Goal: Task Accomplishment & Management: Complete application form

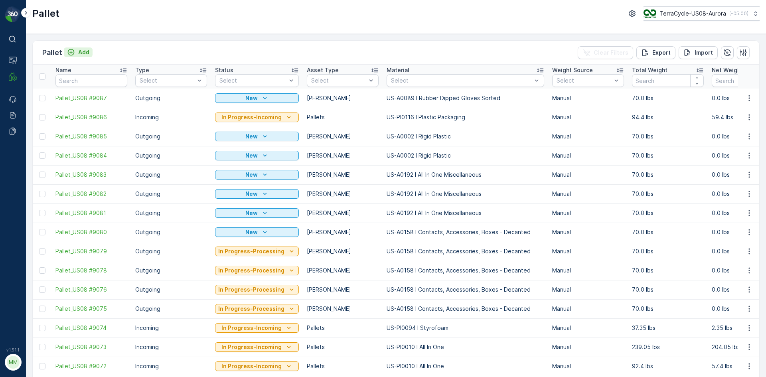
click at [89, 50] on button "Add" at bounding box center [78, 53] width 29 height 10
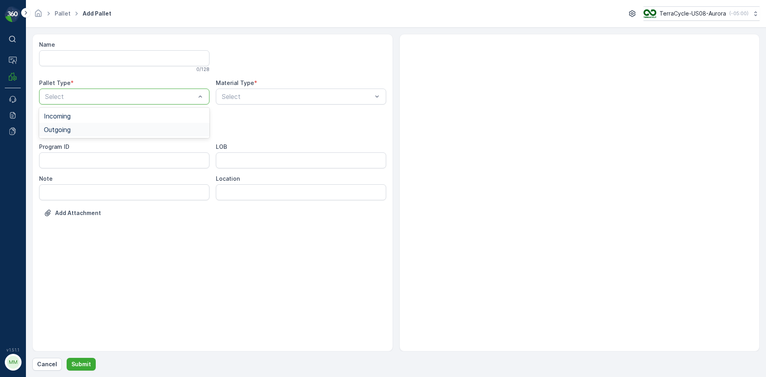
click at [92, 131] on div "Outgoing" at bounding box center [124, 129] width 161 height 7
click at [89, 147] on div "[PERSON_NAME]" at bounding box center [124, 148] width 161 height 7
type input "9999"
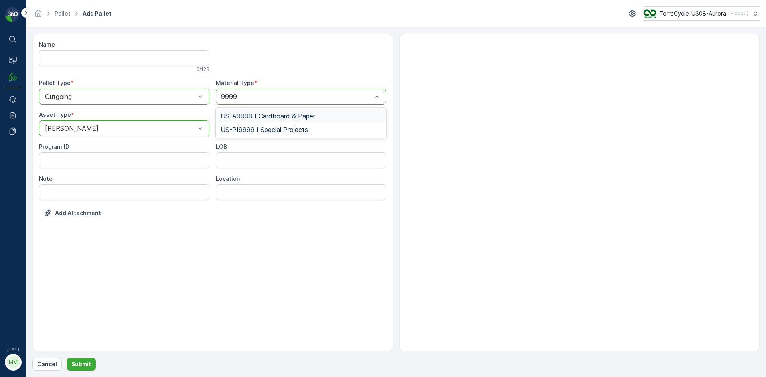
click at [276, 116] on span "US-A9999 I Cardboard & Paper" at bounding box center [268, 116] width 95 height 7
click at [79, 363] on p "Submit" at bounding box center [81, 364] width 20 height 8
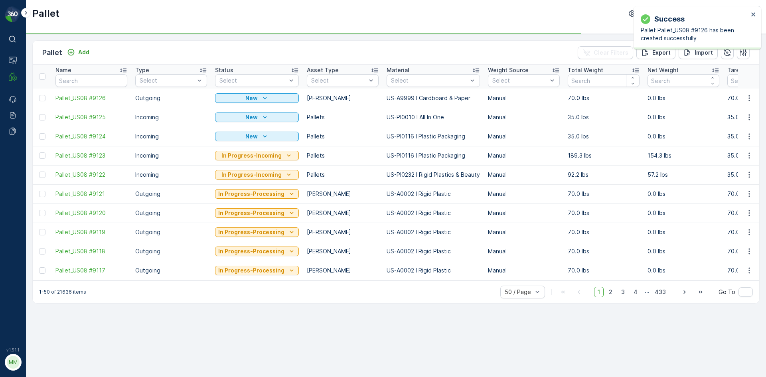
click at [42, 93] on td at bounding box center [42, 98] width 19 height 19
click at [43, 96] on div at bounding box center [42, 98] width 6 height 6
click at [39, 95] on input "checkbox" at bounding box center [39, 95] width 0 height 0
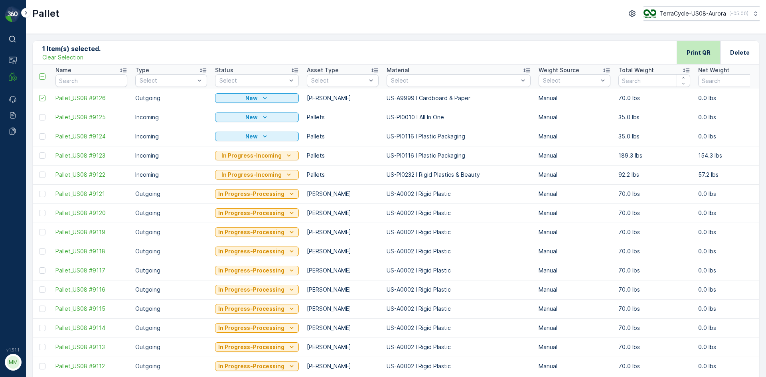
click at [689, 52] on p "Print QR" at bounding box center [699, 53] width 24 height 8
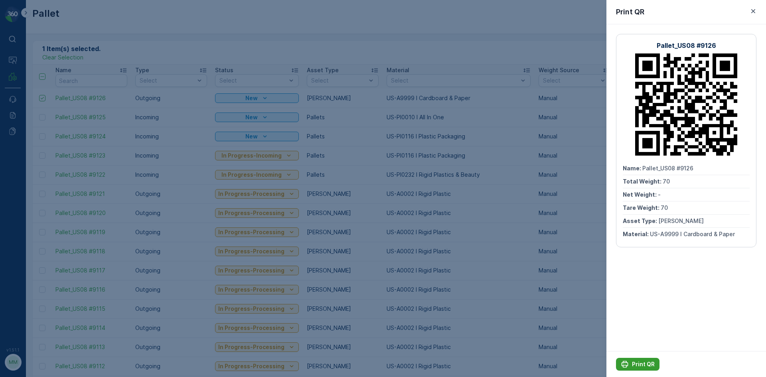
click at [638, 362] on p "Print QR" at bounding box center [643, 364] width 23 height 8
click at [120, 53] on div at bounding box center [383, 188] width 766 height 377
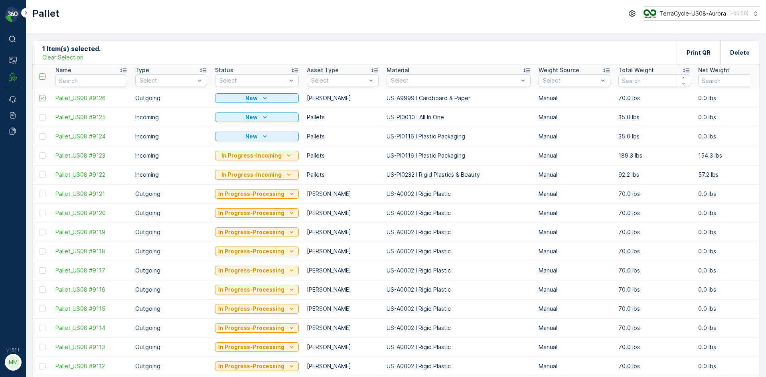
click at [74, 55] on p "Clear Selection" at bounding box center [62, 57] width 41 height 8
click at [82, 53] on p "Add" at bounding box center [83, 52] width 11 height 8
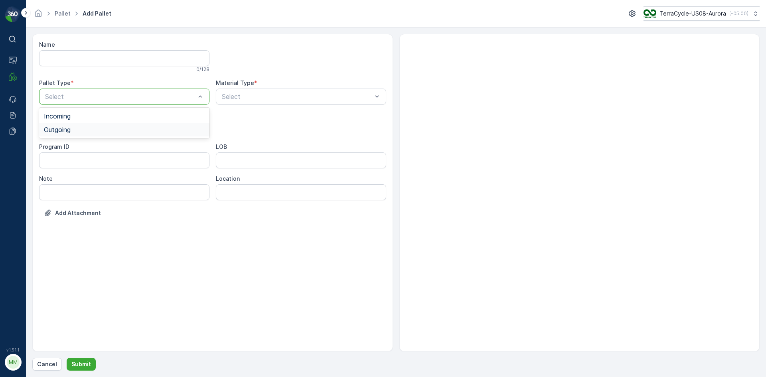
click at [85, 129] on div "Outgoing" at bounding box center [124, 129] width 161 height 7
click at [85, 149] on div "[PERSON_NAME]" at bounding box center [124, 148] width 161 height 7
click at [152, 126] on div at bounding box center [120, 128] width 152 height 7
click at [128, 156] on div "[PERSON_NAME]" at bounding box center [124, 162] width 170 height 14
type input "999"
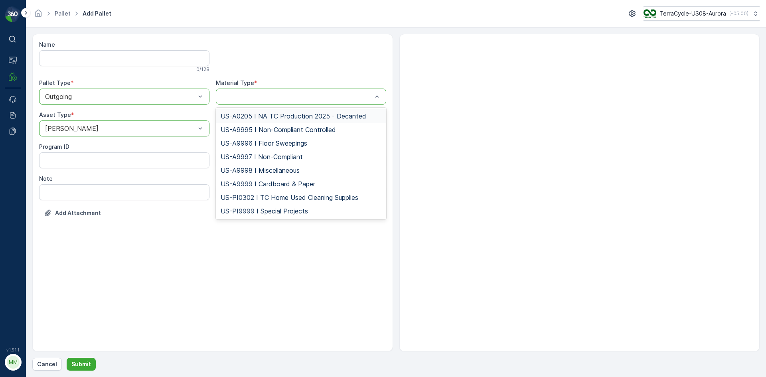
click at [248, 91] on div at bounding box center [301, 97] width 170 height 16
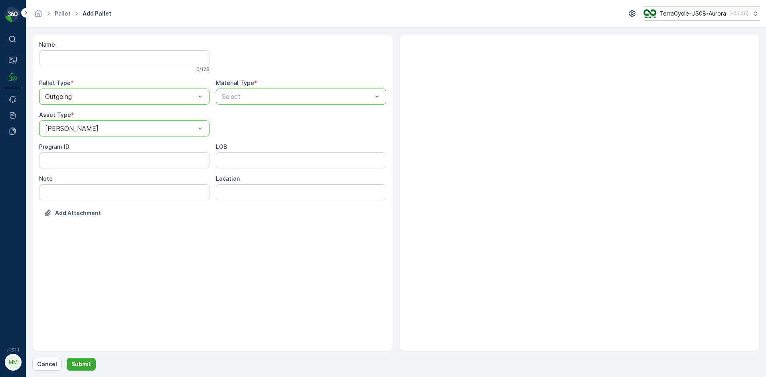
click at [248, 91] on div "Select" at bounding box center [301, 97] width 170 height 16
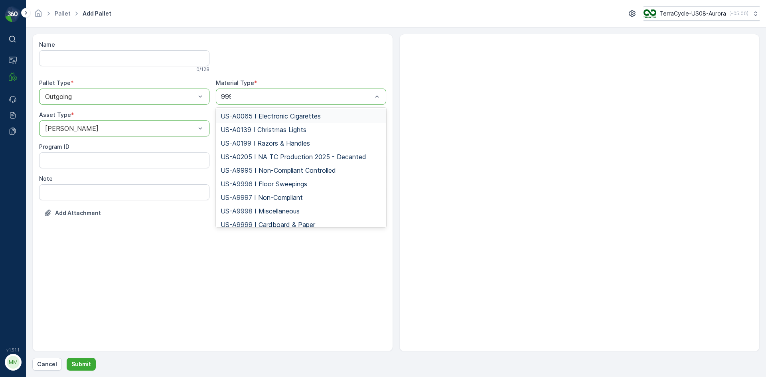
type input "9999"
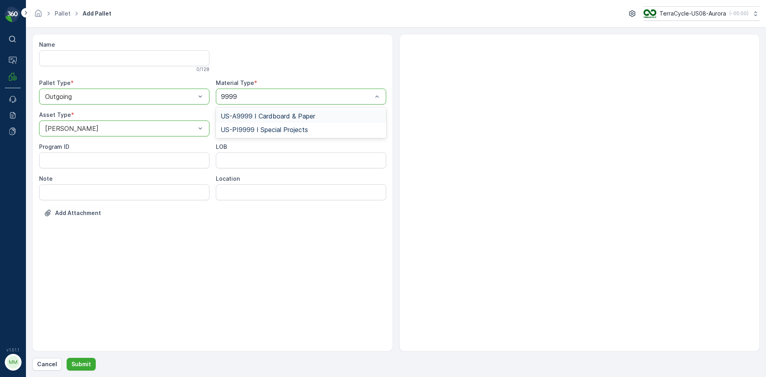
click at [249, 110] on div "US-A9999 I Cardboard & Paper" at bounding box center [301, 116] width 170 height 14
click at [84, 361] on p "Submit" at bounding box center [81, 364] width 20 height 8
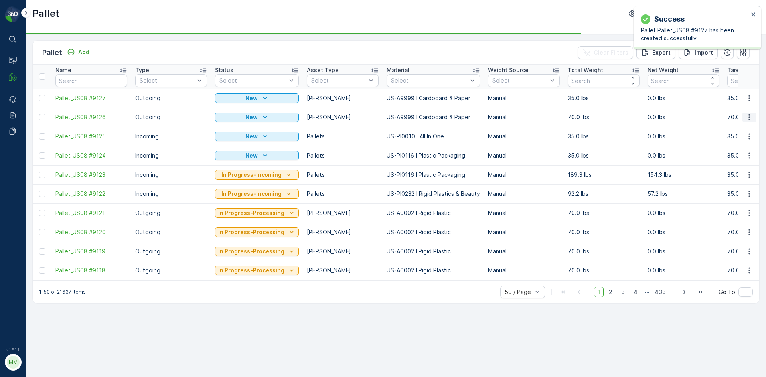
click at [749, 118] on icon "button" at bounding box center [750, 117] width 8 height 8
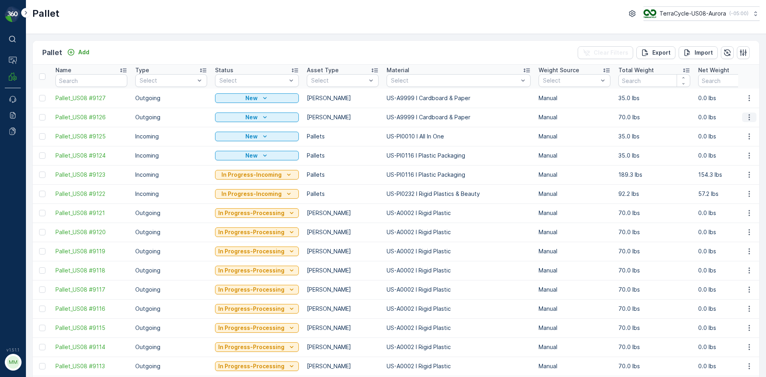
click at [748, 115] on icon "button" at bounding box center [750, 117] width 8 height 8
click at [734, 139] on span "Edit Pallet" at bounding box center [730, 141] width 27 height 8
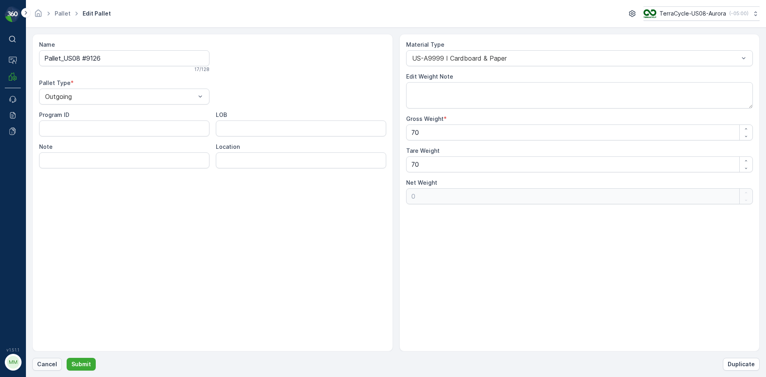
click at [50, 366] on p "Cancel" at bounding box center [47, 364] width 20 height 8
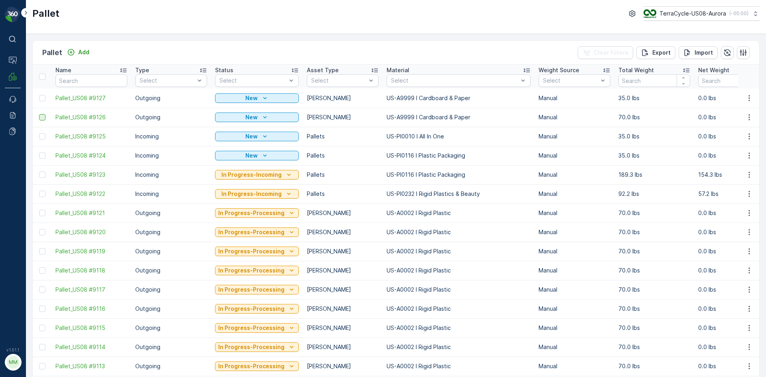
click at [39, 118] on td at bounding box center [42, 117] width 19 height 19
click at [42, 118] on div at bounding box center [42, 117] width 6 height 6
click at [39, 114] on input "checkbox" at bounding box center [39, 114] width 0 height 0
click at [701, 55] on p "Print QR" at bounding box center [699, 53] width 24 height 8
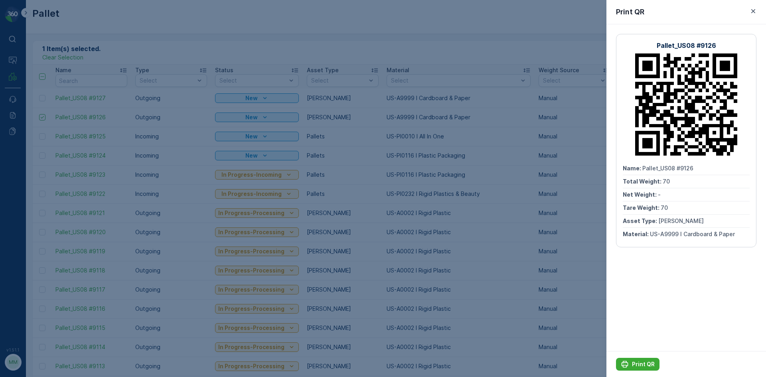
click at [626, 356] on div "Print QR" at bounding box center [687, 364] width 160 height 26
click at [626, 359] on button "Print QR" at bounding box center [638, 364] width 44 height 13
click at [90, 102] on div at bounding box center [383, 188] width 766 height 377
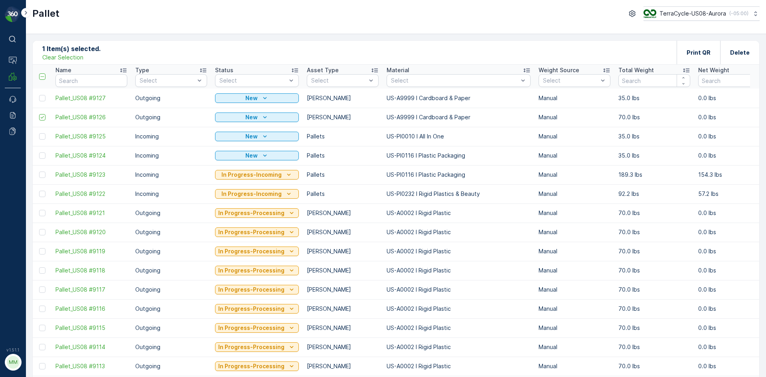
click at [72, 58] on p "Clear Selection" at bounding box center [62, 57] width 41 height 8
click at [87, 52] on p "Add" at bounding box center [83, 52] width 11 height 8
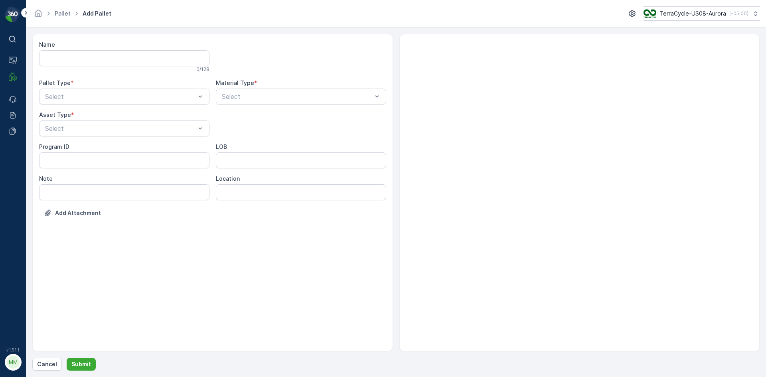
click at [91, 88] on div "Pallet Type * Select" at bounding box center [124, 92] width 170 height 26
click at [93, 126] on div "Outgoing" at bounding box center [124, 129] width 161 height 7
click at [91, 147] on div "[PERSON_NAME]" at bounding box center [124, 148] width 161 height 7
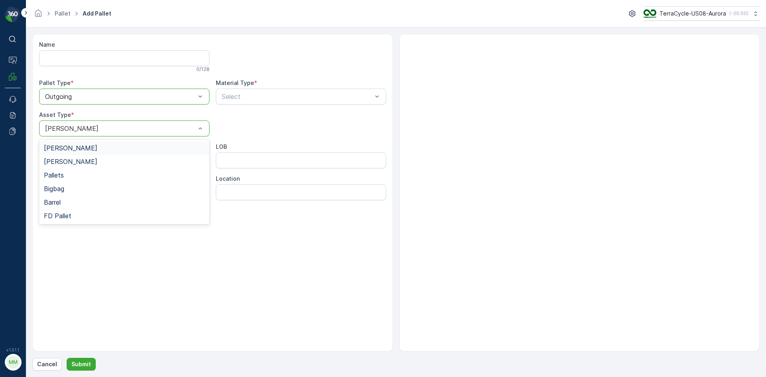
drag, startPoint x: 116, startPoint y: 131, endPoint x: 103, endPoint y: 146, distance: 19.0
click at [115, 132] on div "[PERSON_NAME]" at bounding box center [124, 129] width 170 height 16
click at [98, 156] on div "[PERSON_NAME]" at bounding box center [124, 162] width 170 height 14
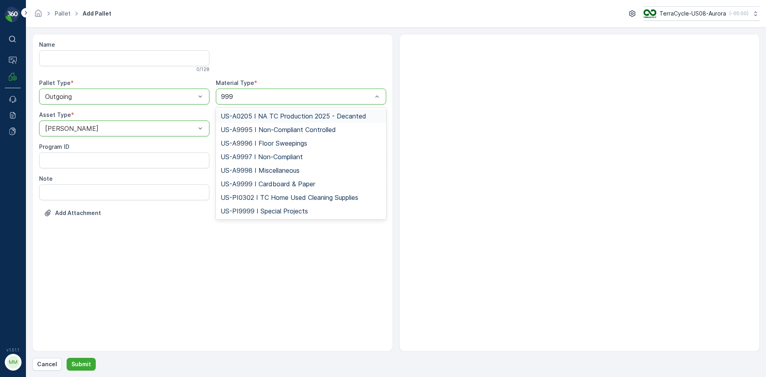
type input "9999"
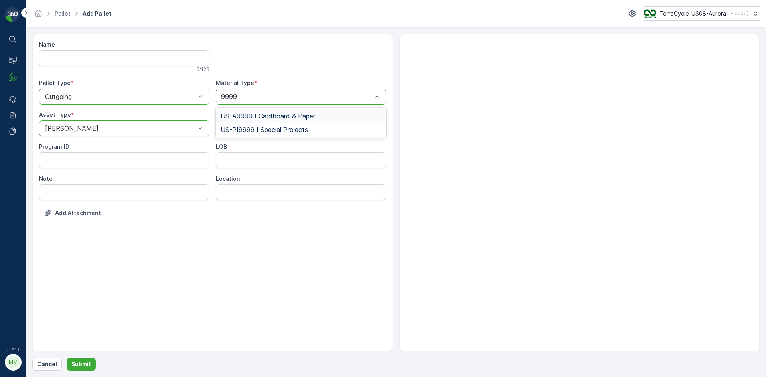
click at [343, 114] on div "US-A9999 I Cardboard & Paper" at bounding box center [301, 116] width 161 height 7
click at [85, 366] on p "Submit" at bounding box center [81, 364] width 20 height 8
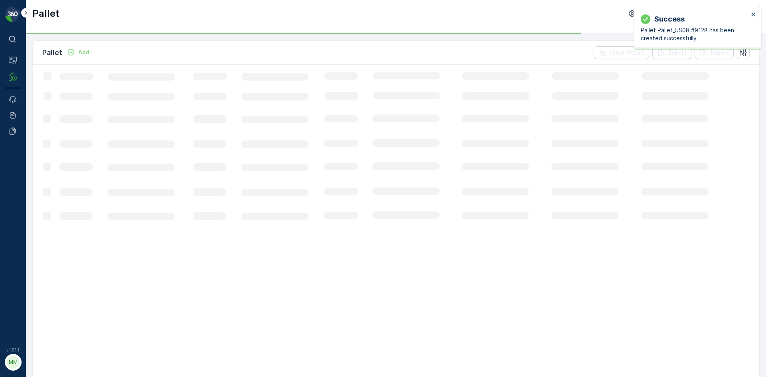
click at [82, 53] on p "Add" at bounding box center [83, 52] width 11 height 8
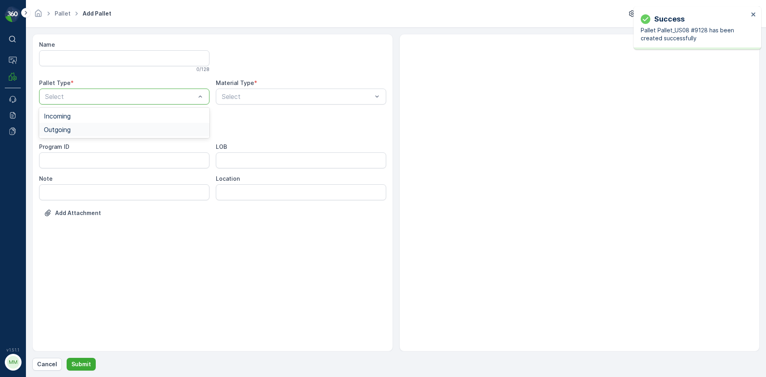
click at [85, 128] on div "Outgoing" at bounding box center [124, 129] width 161 height 7
click at [83, 158] on div "[PERSON_NAME]" at bounding box center [124, 161] width 161 height 7
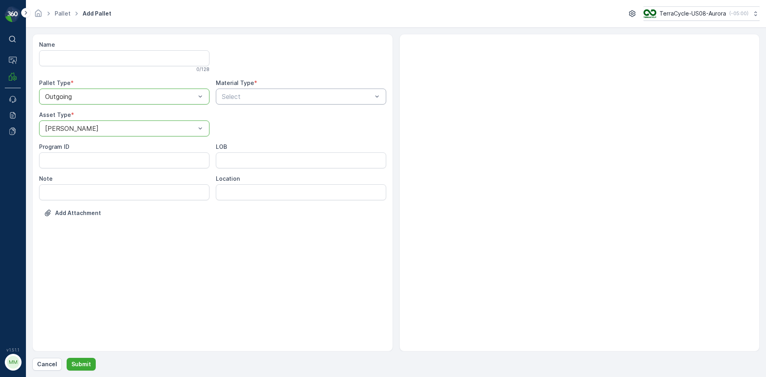
click at [241, 102] on div "Select" at bounding box center [301, 97] width 170 height 16
type input "9999"
click at [242, 117] on span "US-A9999 I Cardboard & Paper" at bounding box center [268, 116] width 95 height 7
click at [85, 364] on p "Submit" at bounding box center [81, 364] width 20 height 8
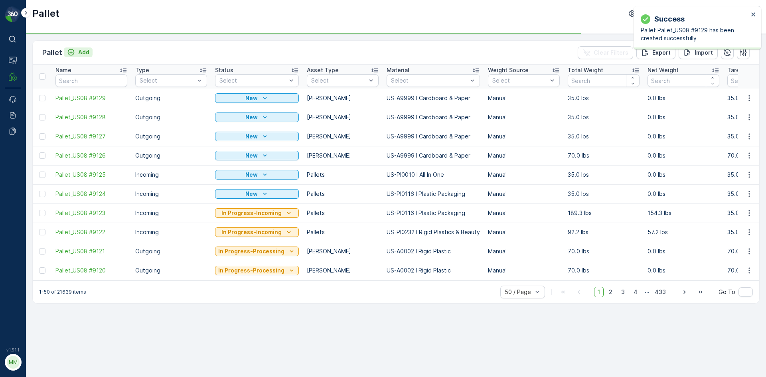
click at [81, 53] on p "Add" at bounding box center [83, 52] width 11 height 8
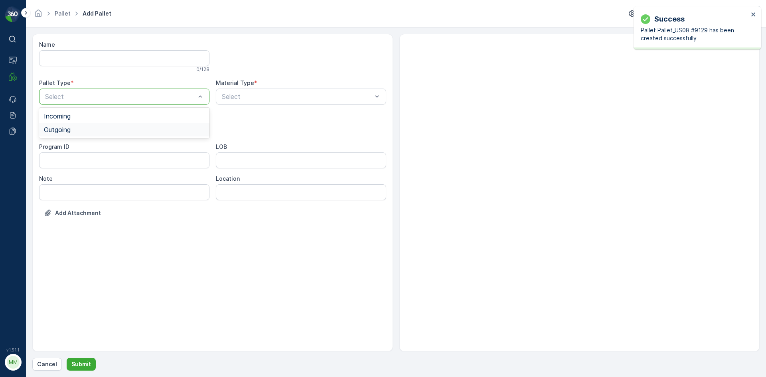
click at [71, 129] on span "Outgoing" at bounding box center [57, 129] width 27 height 7
click at [65, 164] on div "[PERSON_NAME]" at bounding box center [124, 161] width 161 height 7
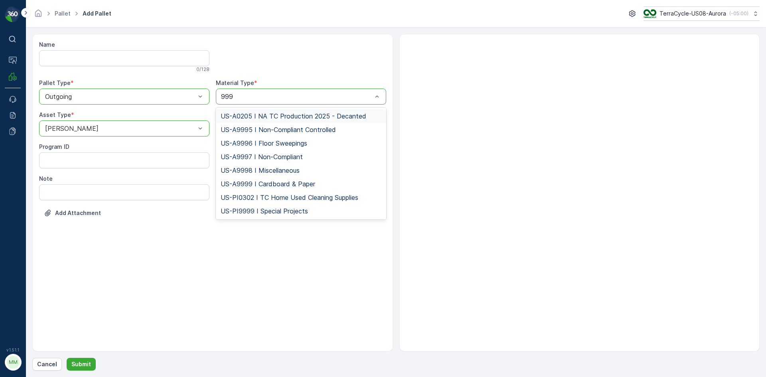
type input "9999"
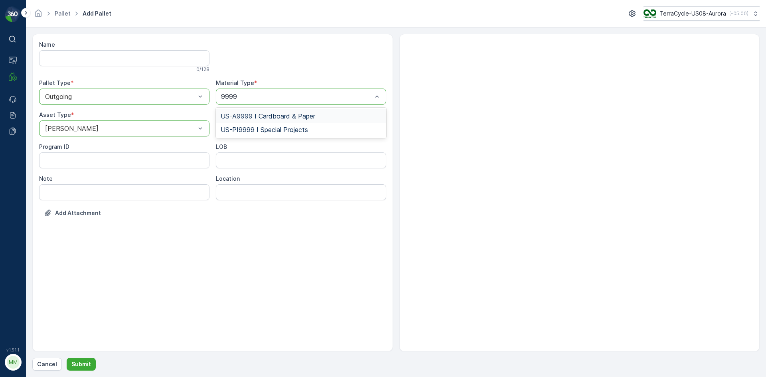
click at [289, 111] on div "US-A9999 I Cardboard & Paper" at bounding box center [301, 116] width 170 height 14
click at [79, 366] on p "Submit" at bounding box center [81, 364] width 20 height 8
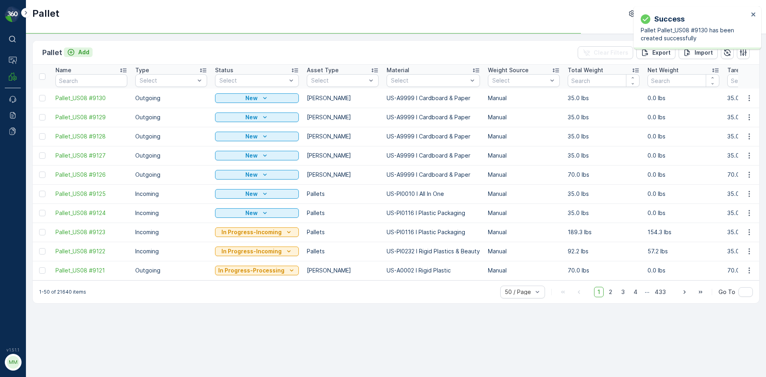
click at [79, 54] on p "Add" at bounding box center [83, 52] width 11 height 8
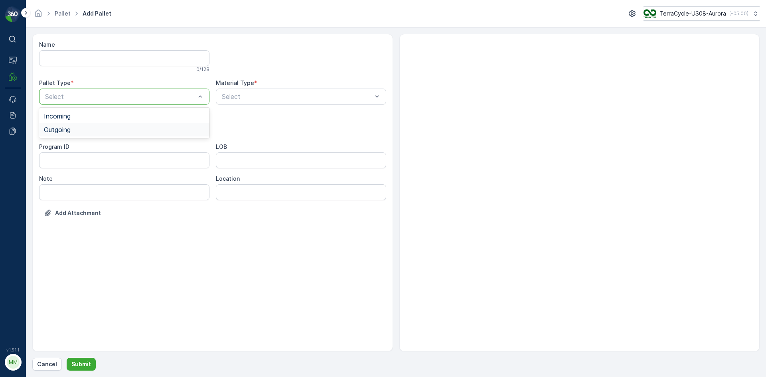
click at [87, 125] on div "Outgoing" at bounding box center [124, 130] width 170 height 14
click at [86, 158] on div "[PERSON_NAME]" at bounding box center [124, 161] width 161 height 7
type input "9999"
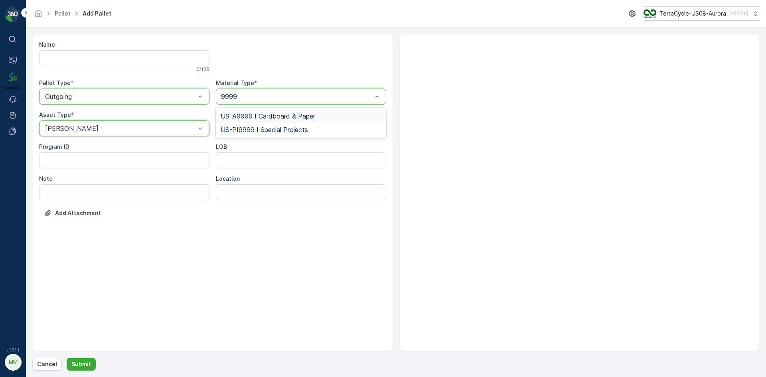
click at [253, 117] on span "US-A9999 I Cardboard & Paper" at bounding box center [268, 116] width 95 height 7
click at [85, 364] on p "Submit" at bounding box center [81, 364] width 20 height 8
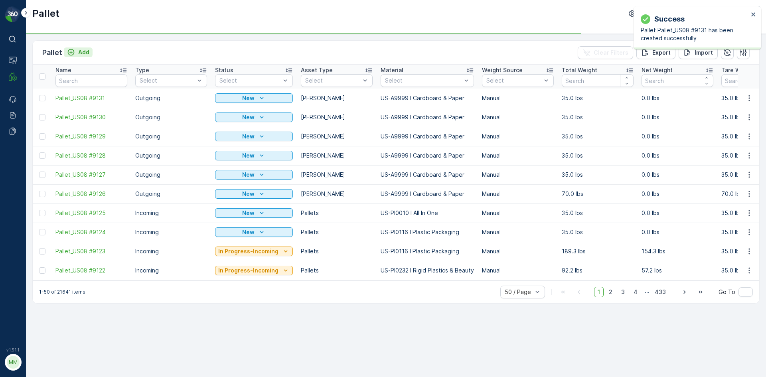
click at [87, 53] on p "Add" at bounding box center [83, 52] width 11 height 8
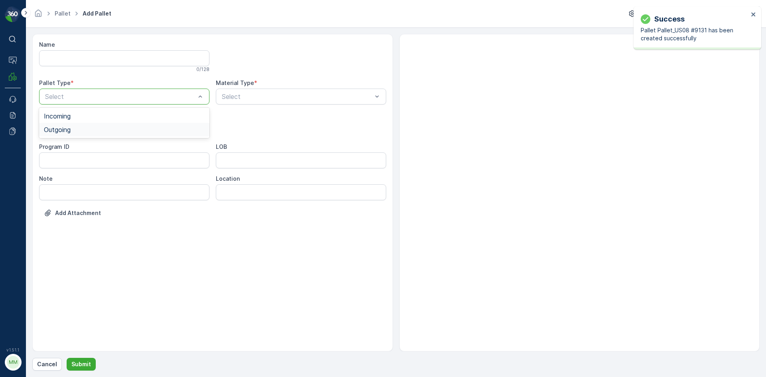
click at [79, 129] on div "Outgoing" at bounding box center [124, 129] width 161 height 7
click at [79, 160] on div "[PERSON_NAME]" at bounding box center [124, 161] width 161 height 7
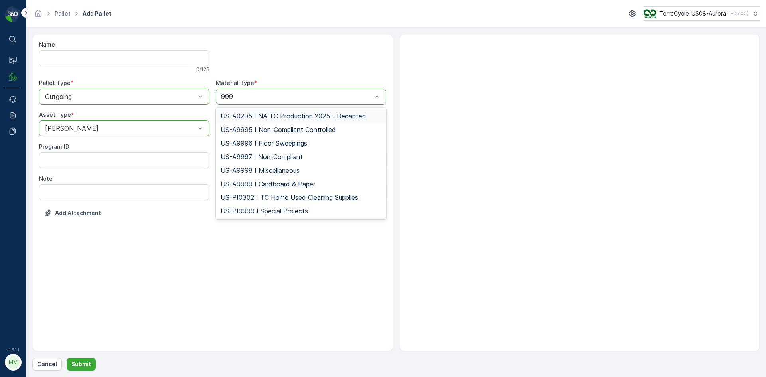
type input "9999"
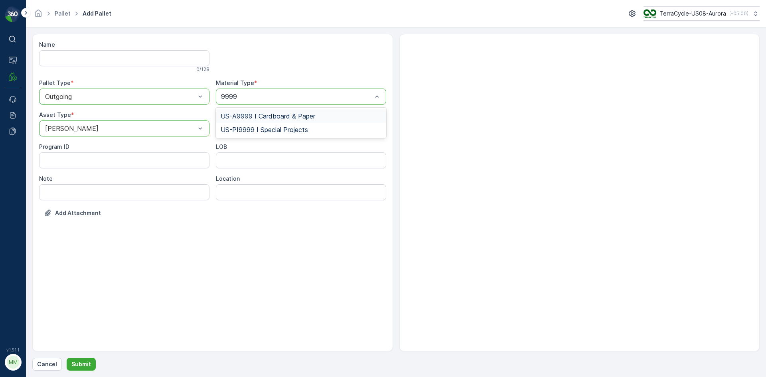
click at [267, 121] on div "US-A9999 I Cardboard & Paper" at bounding box center [301, 116] width 170 height 14
click at [78, 362] on p "Submit" at bounding box center [81, 364] width 20 height 8
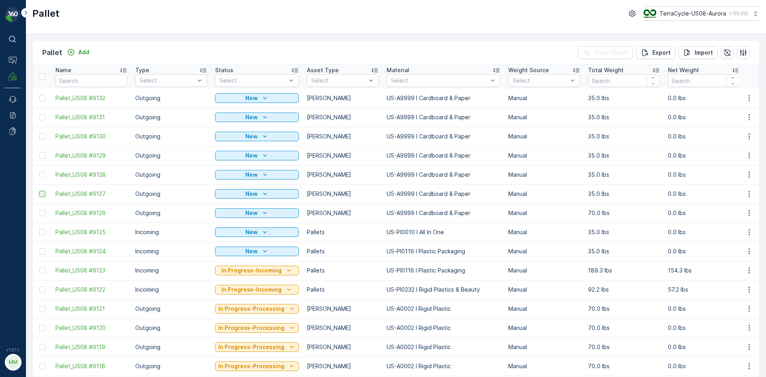
drag, startPoint x: 43, startPoint y: 178, endPoint x: 42, endPoint y: 192, distance: 14.8
click at [42, 192] on div at bounding box center [42, 194] width 6 height 6
click at [39, 191] on input "checkbox" at bounding box center [39, 191] width 0 height 0
click at [42, 175] on div at bounding box center [42, 175] width 6 height 6
click at [39, 172] on input "checkbox" at bounding box center [39, 172] width 0 height 0
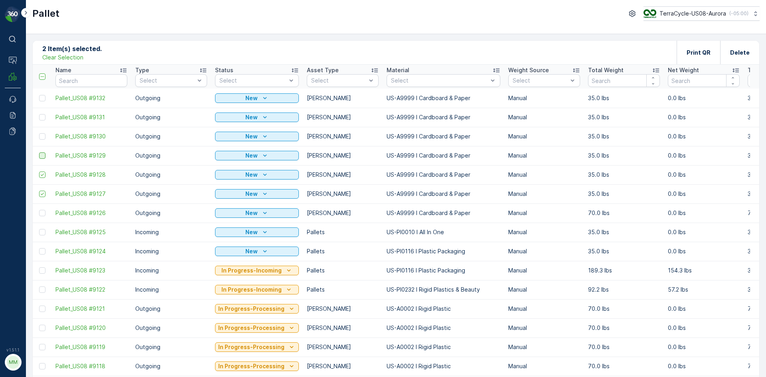
click at [40, 155] on div at bounding box center [42, 155] width 6 height 6
click at [39, 152] on input "checkbox" at bounding box center [39, 152] width 0 height 0
click at [45, 133] on td at bounding box center [42, 136] width 19 height 19
click at [42, 136] on div at bounding box center [42, 136] width 6 height 6
click at [39, 133] on input "checkbox" at bounding box center [39, 133] width 0 height 0
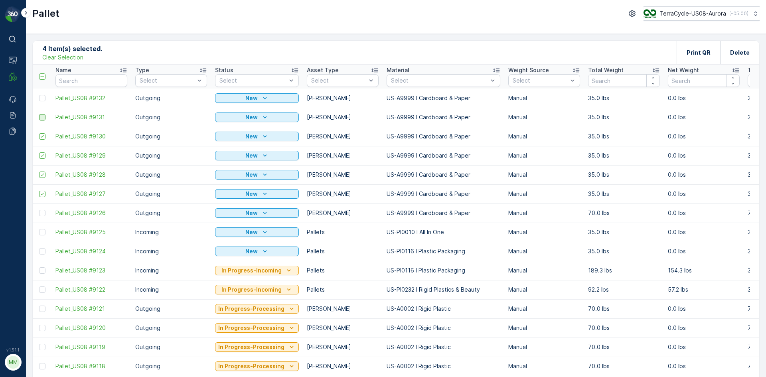
click at [43, 117] on div at bounding box center [42, 117] width 6 height 6
click at [39, 114] on input "checkbox" at bounding box center [39, 114] width 0 height 0
click at [42, 97] on div at bounding box center [42, 98] width 6 height 6
click at [39, 95] on input "checkbox" at bounding box center [39, 95] width 0 height 0
click at [704, 51] on p "Print QR" at bounding box center [699, 53] width 24 height 8
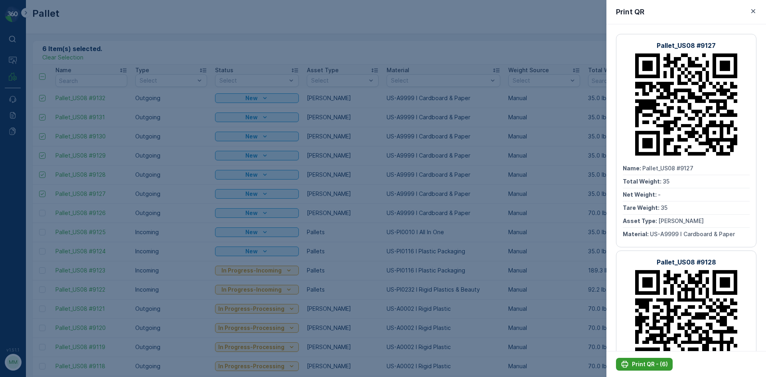
click at [656, 364] on p "Print QR - (6)" at bounding box center [650, 364] width 36 height 8
click at [394, 263] on div at bounding box center [383, 188] width 766 height 377
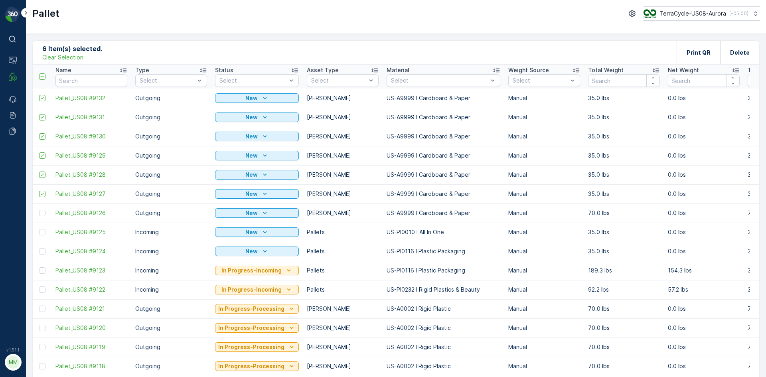
click at [73, 57] on p "Clear Selection" at bounding box center [62, 57] width 41 height 8
click at [86, 50] on p "Add" at bounding box center [83, 52] width 11 height 8
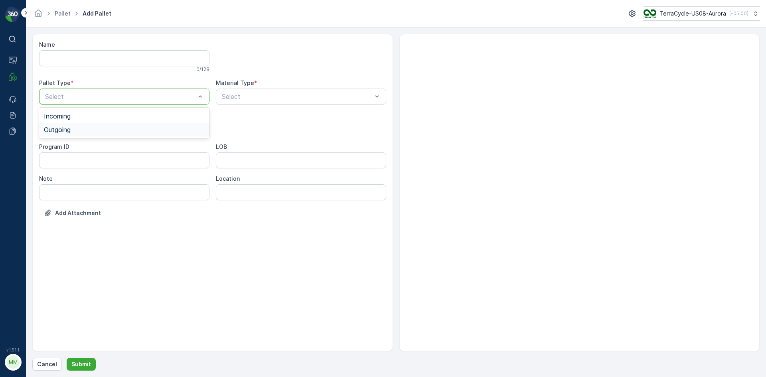
click at [141, 137] on div "Incoming Outgoing" at bounding box center [124, 123] width 170 height 30
click at [142, 131] on div "Outgoing" at bounding box center [124, 129] width 161 height 7
click at [126, 135] on div "Select" at bounding box center [124, 129] width 170 height 16
click at [117, 160] on div "[PERSON_NAME]" at bounding box center [124, 161] width 161 height 7
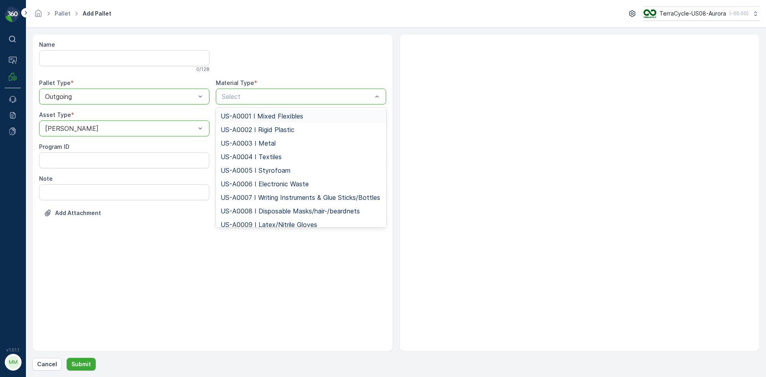
click at [263, 114] on span "US-A0001 I Mixed Flexibles" at bounding box center [262, 116] width 83 height 7
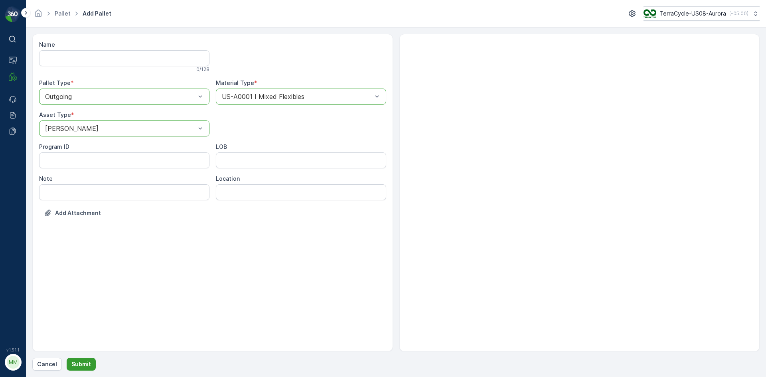
click at [85, 360] on button "Submit" at bounding box center [81, 364] width 29 height 13
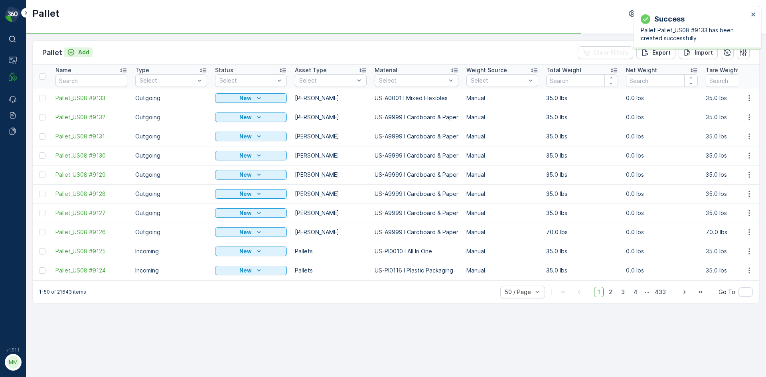
click at [80, 50] on p "Add" at bounding box center [83, 52] width 11 height 8
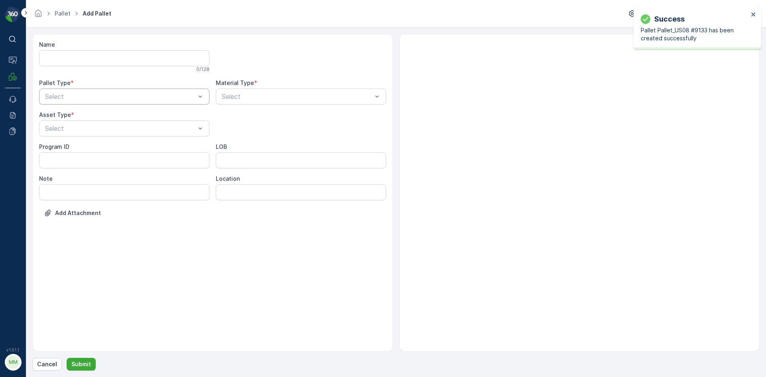
click at [89, 91] on div "Select" at bounding box center [124, 97] width 170 height 16
click at [90, 129] on div "Outgoing" at bounding box center [124, 129] width 161 height 7
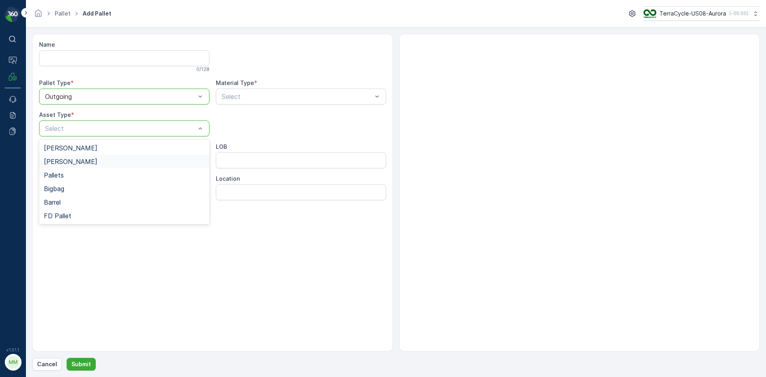
click at [90, 156] on div "[PERSON_NAME]" at bounding box center [124, 162] width 170 height 14
click at [254, 95] on div at bounding box center [297, 96] width 152 height 7
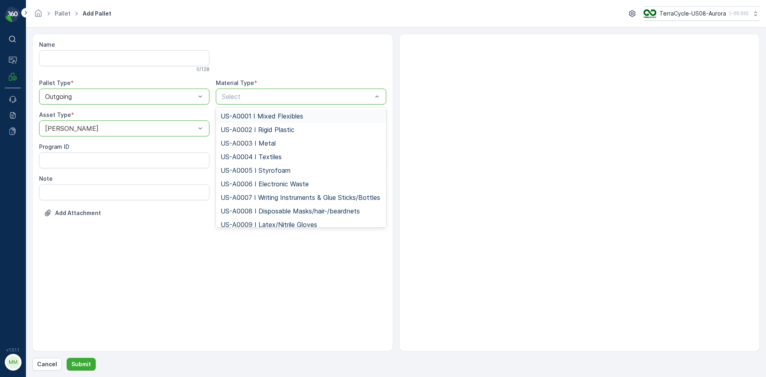
click at [247, 116] on span "US-A0001 I Mixed Flexibles" at bounding box center [262, 116] width 83 height 7
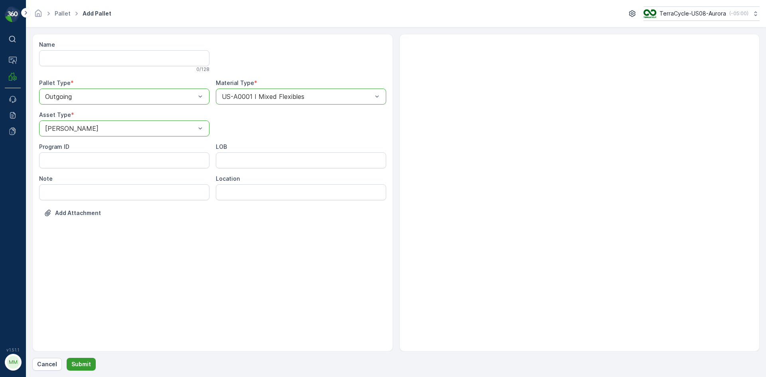
click at [85, 365] on p "Submit" at bounding box center [81, 364] width 20 height 8
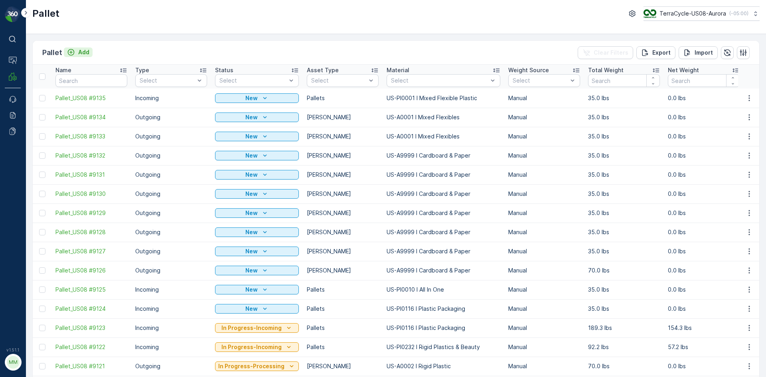
click at [77, 52] on div "Add" at bounding box center [78, 52] width 22 height 8
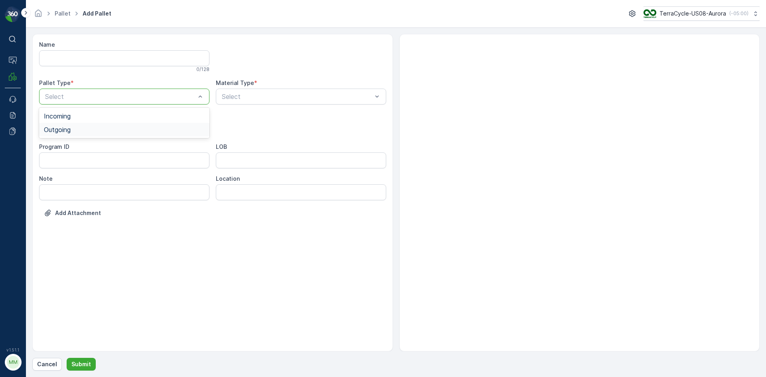
click at [86, 128] on div "Outgoing" at bounding box center [124, 129] width 161 height 7
click at [89, 159] on div "[PERSON_NAME]" at bounding box center [124, 161] width 161 height 7
click at [238, 91] on div "Select" at bounding box center [301, 97] width 170 height 16
click at [74, 364] on p "Submit" at bounding box center [81, 364] width 20 height 8
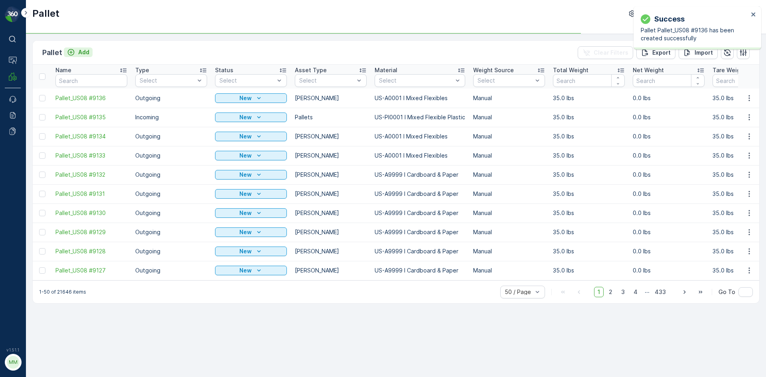
click at [79, 53] on p "Add" at bounding box center [83, 52] width 11 height 8
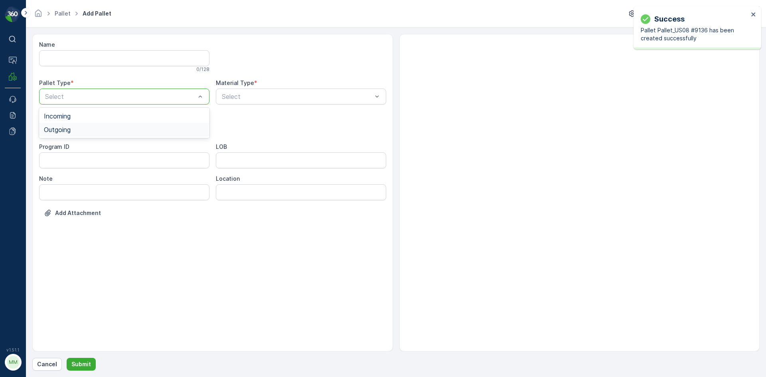
click at [80, 131] on div "Outgoing" at bounding box center [124, 129] width 161 height 7
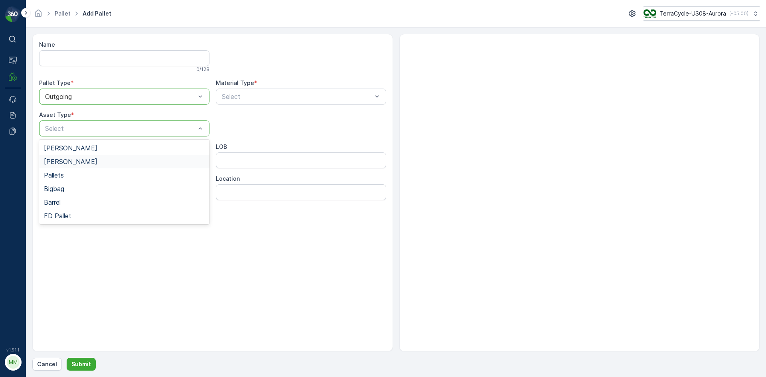
click at [83, 155] on div "[PERSON_NAME]" at bounding box center [124, 162] width 170 height 14
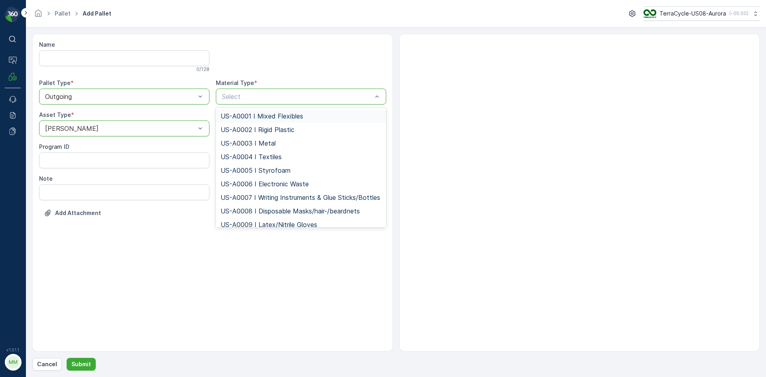
click at [241, 115] on span "US-A0001 I Mixed Flexibles" at bounding box center [262, 116] width 83 height 7
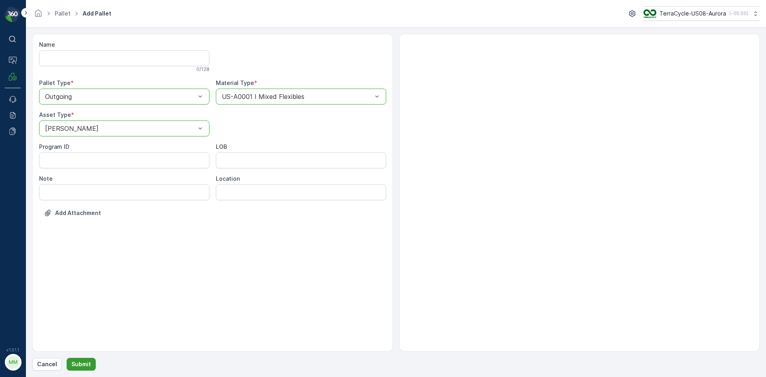
click at [83, 363] on p "Submit" at bounding box center [81, 364] width 20 height 8
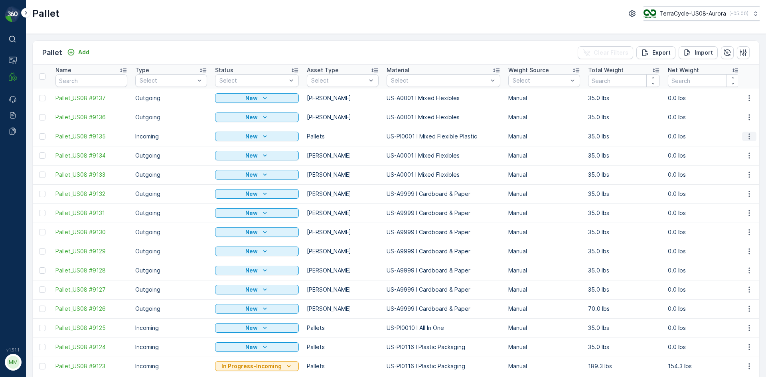
click at [743, 135] on button "button" at bounding box center [750, 137] width 14 height 10
click at [738, 158] on span "Edit Pallet" at bounding box center [730, 160] width 27 height 8
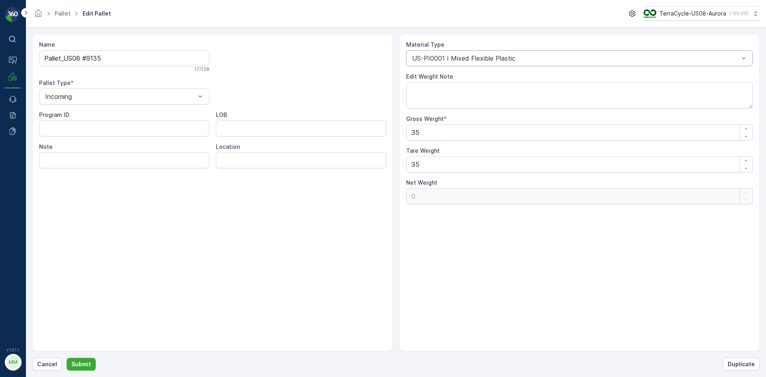
click at [457, 54] on div "US-PI0001 I Mixed Flexible Plastic" at bounding box center [579, 58] width 347 height 16
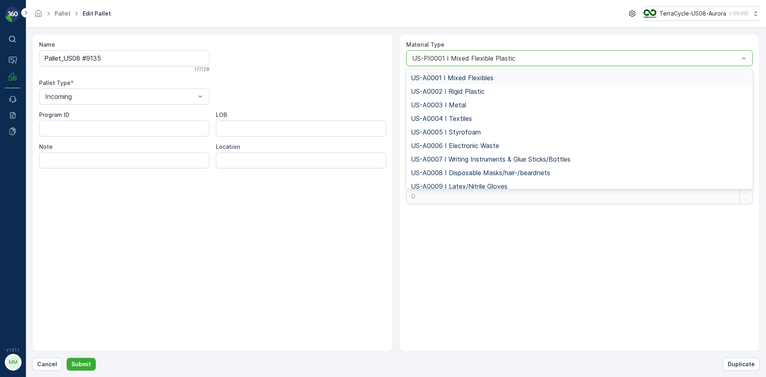
click at [465, 78] on span "US-A0001 I Mixed Flexibles" at bounding box center [452, 77] width 83 height 7
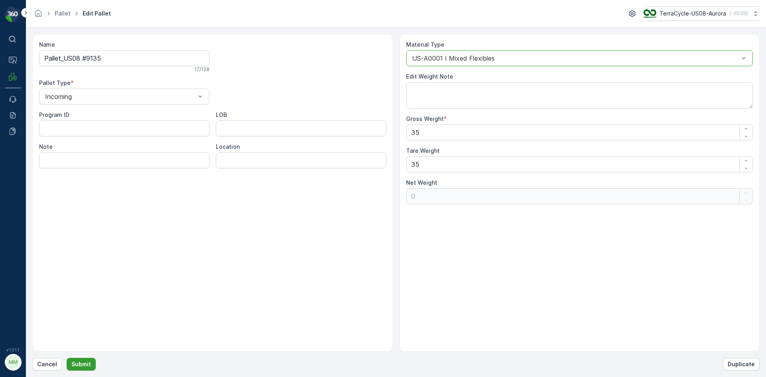
click at [74, 365] on p "Submit" at bounding box center [81, 364] width 20 height 8
click at [46, 366] on p "Cancel" at bounding box center [47, 364] width 20 height 8
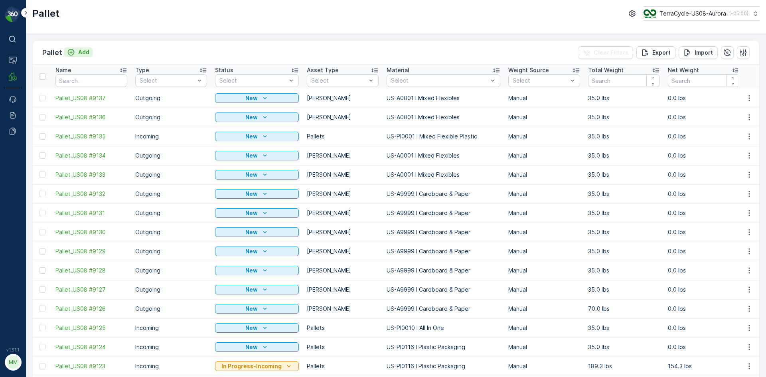
click at [82, 51] on p "Add" at bounding box center [83, 52] width 11 height 8
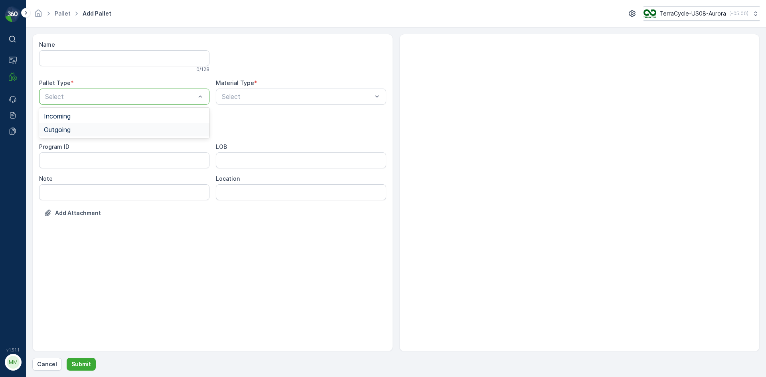
click at [114, 125] on div "Outgoing" at bounding box center [124, 130] width 170 height 14
click at [112, 160] on div "[PERSON_NAME]" at bounding box center [124, 161] width 161 height 7
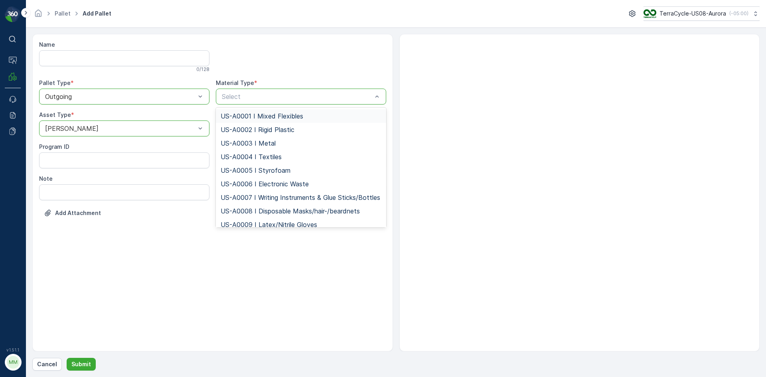
click at [255, 117] on span "US-A0001 I Mixed Flexibles" at bounding box center [262, 116] width 83 height 7
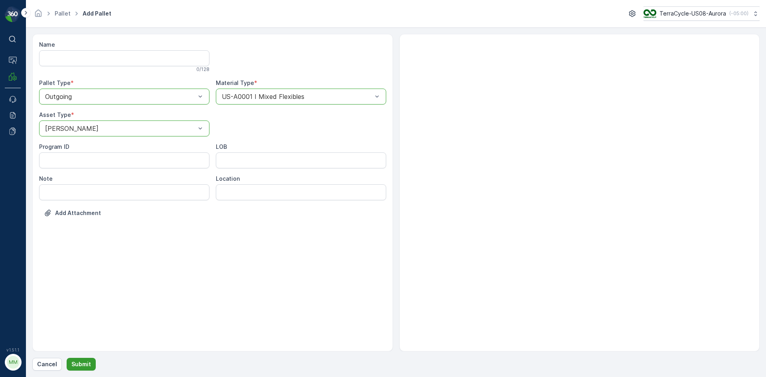
click at [83, 361] on p "Submit" at bounding box center [81, 364] width 20 height 8
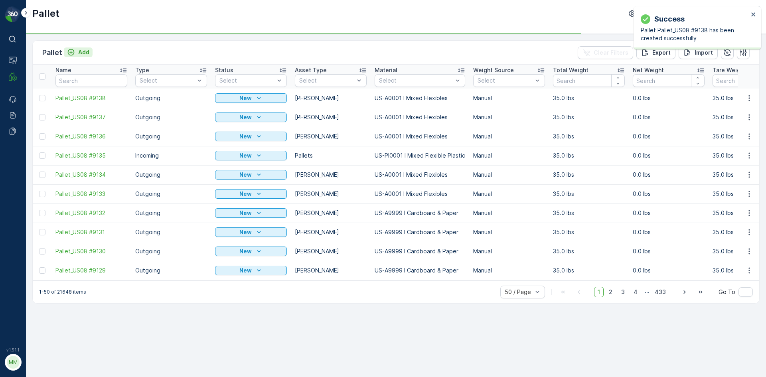
click at [81, 53] on p "Add" at bounding box center [83, 52] width 11 height 8
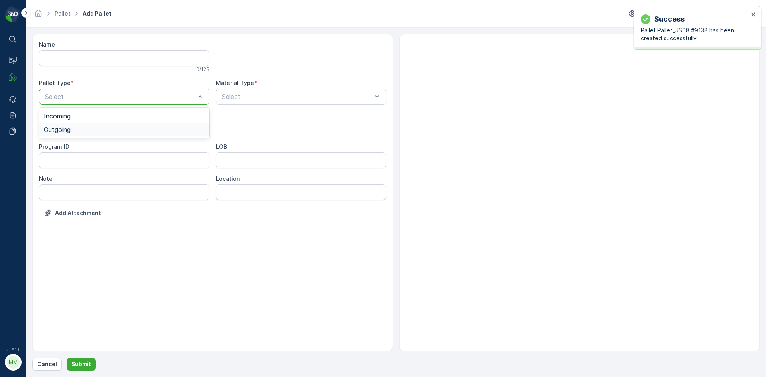
click at [77, 126] on div "Outgoing" at bounding box center [124, 130] width 170 height 14
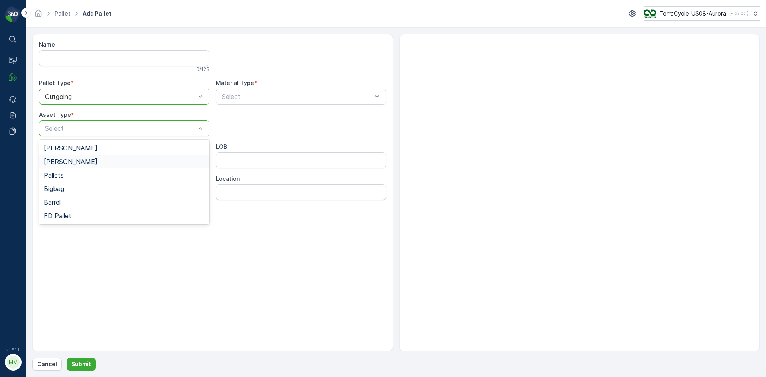
click at [81, 158] on div "[PERSON_NAME]" at bounding box center [124, 161] width 161 height 7
click at [224, 101] on div "Select" at bounding box center [301, 97] width 170 height 16
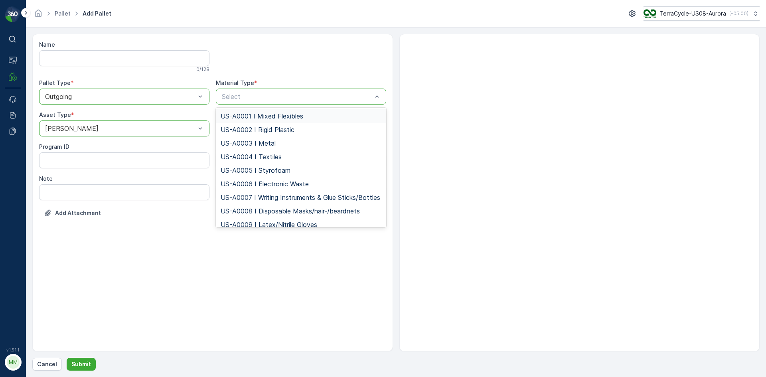
click at [226, 117] on span "US-A0001 I Mixed Flexibles" at bounding box center [262, 116] width 83 height 7
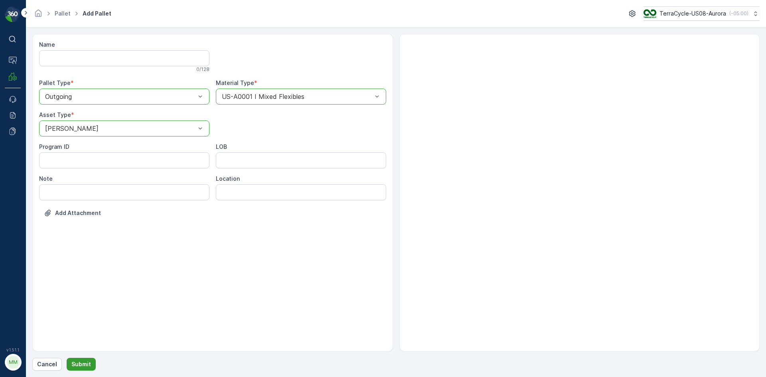
click at [77, 369] on button "Submit" at bounding box center [81, 364] width 29 height 13
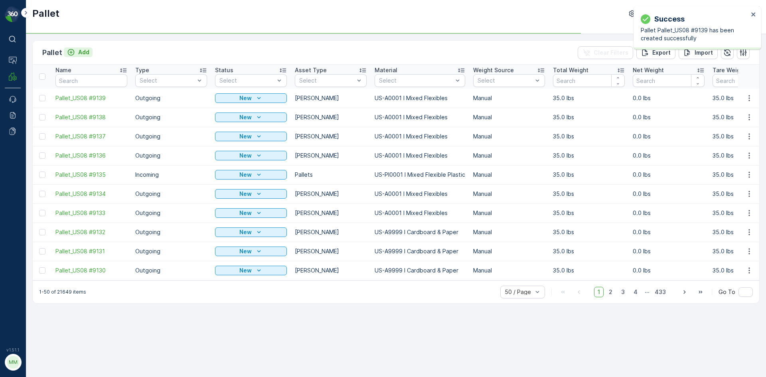
click at [85, 51] on p "Add" at bounding box center [83, 52] width 11 height 8
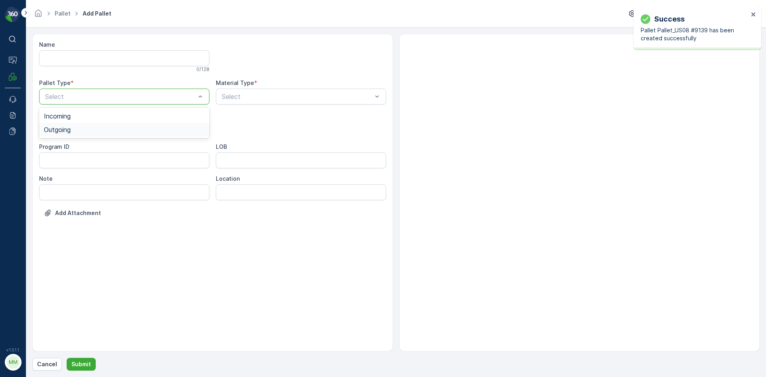
click at [95, 127] on div "Outgoing" at bounding box center [124, 129] width 161 height 7
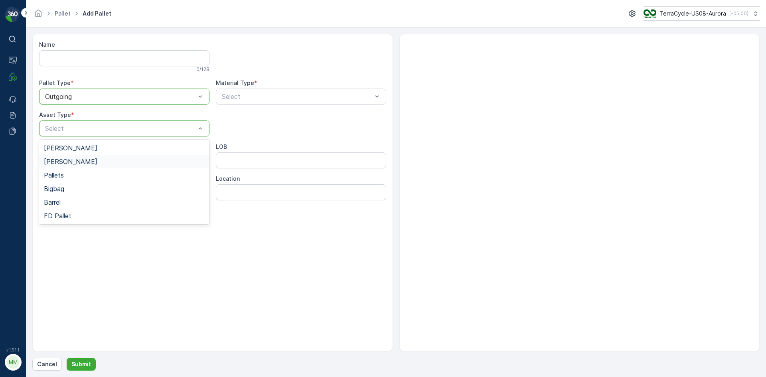
click at [98, 159] on div "[PERSON_NAME]" at bounding box center [124, 161] width 161 height 7
click at [240, 105] on div "Name 0 / 128 Pallet Type * option Outgoing, selected. Outgoing Material Type * …" at bounding box center [212, 135] width 347 height 188
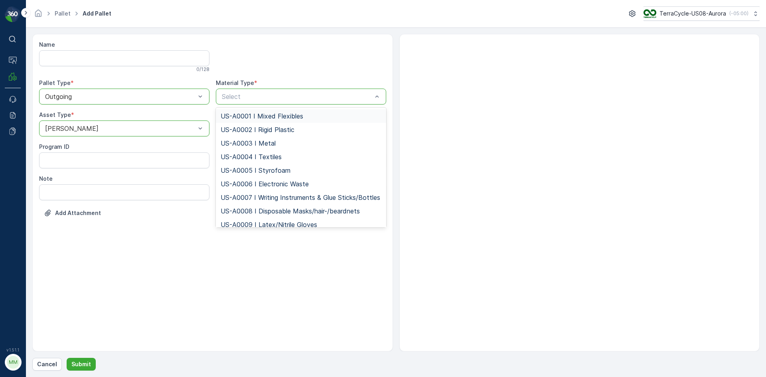
click at [242, 117] on span "US-A0001 I Mixed Flexibles" at bounding box center [262, 116] width 83 height 7
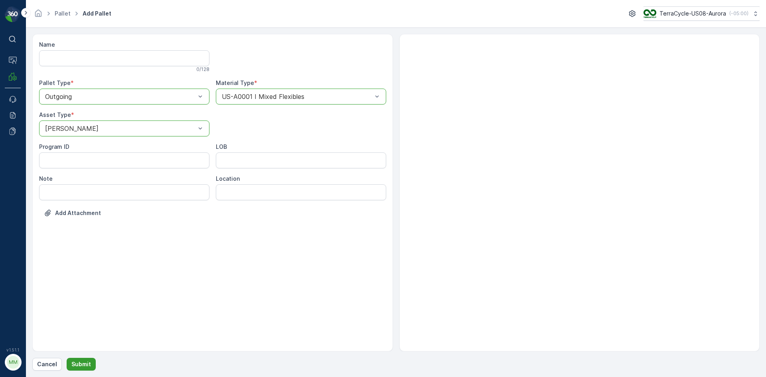
click at [89, 364] on p "Submit" at bounding box center [81, 364] width 20 height 8
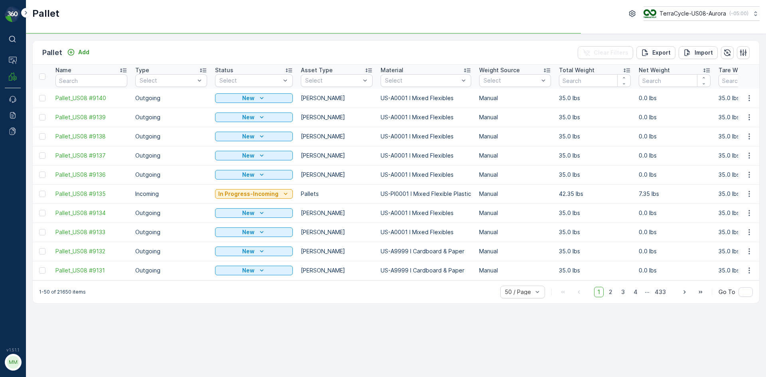
drag, startPoint x: 43, startPoint y: 234, endPoint x: 42, endPoint y: 228, distance: 6.2
click at [43, 234] on div at bounding box center [42, 232] width 6 height 6
click at [39, 229] on input "checkbox" at bounding box center [39, 229] width 0 height 0
click at [42, 214] on div at bounding box center [42, 213] width 6 height 6
click at [39, 210] on input "checkbox" at bounding box center [39, 210] width 0 height 0
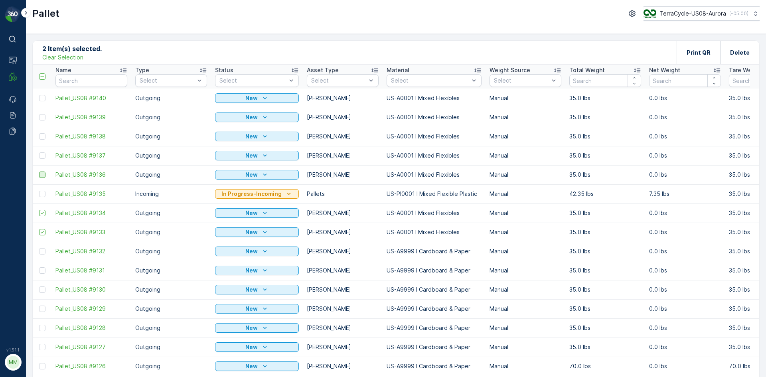
click at [41, 176] on div at bounding box center [42, 175] width 6 height 6
click at [39, 172] on input "checkbox" at bounding box center [39, 172] width 0 height 0
click at [41, 156] on div at bounding box center [42, 155] width 6 height 6
click at [39, 152] on input "checkbox" at bounding box center [39, 152] width 0 height 0
click at [40, 136] on div at bounding box center [42, 136] width 6 height 6
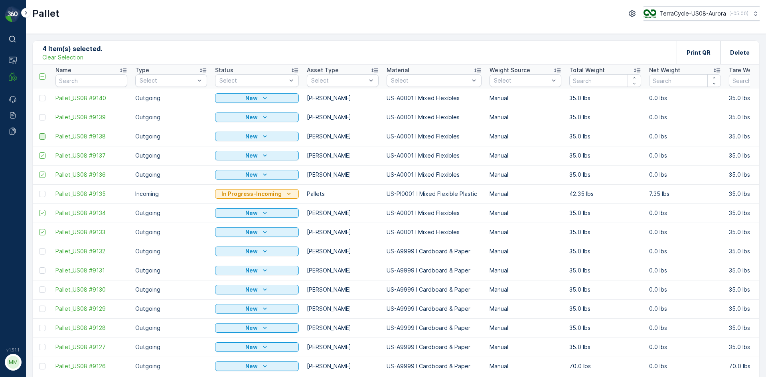
click at [39, 133] on input "checkbox" at bounding box center [39, 133] width 0 height 0
click at [42, 117] on div at bounding box center [42, 117] width 6 height 6
click at [39, 114] on input "checkbox" at bounding box center [39, 114] width 0 height 0
click at [44, 103] on td at bounding box center [42, 98] width 19 height 19
click at [40, 99] on div at bounding box center [42, 98] width 6 height 6
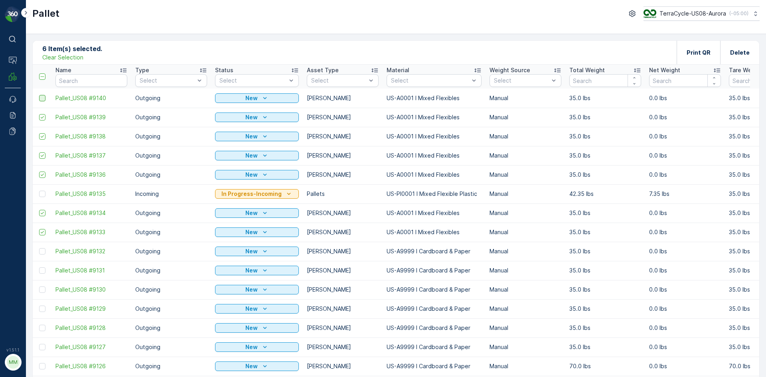
click at [39, 95] on input "checkbox" at bounding box center [39, 95] width 0 height 0
click at [697, 52] on p "Print QR" at bounding box center [699, 53] width 24 height 8
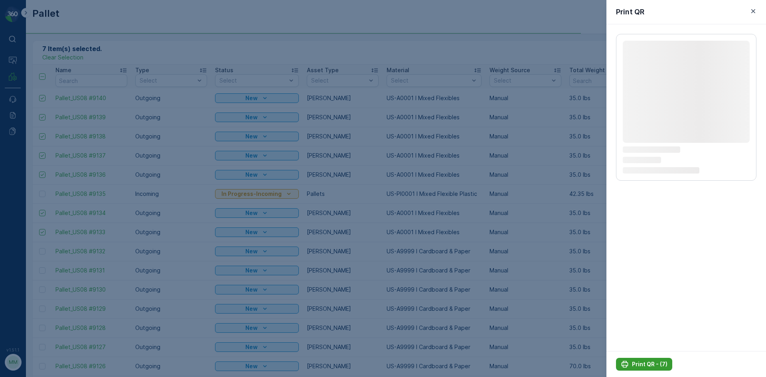
click at [655, 367] on p "Print QR - (7)" at bounding box center [650, 364] width 36 height 8
click at [648, 363] on p "Print QR - (7)" at bounding box center [650, 364] width 36 height 8
